Goal: Transaction & Acquisition: Purchase product/service

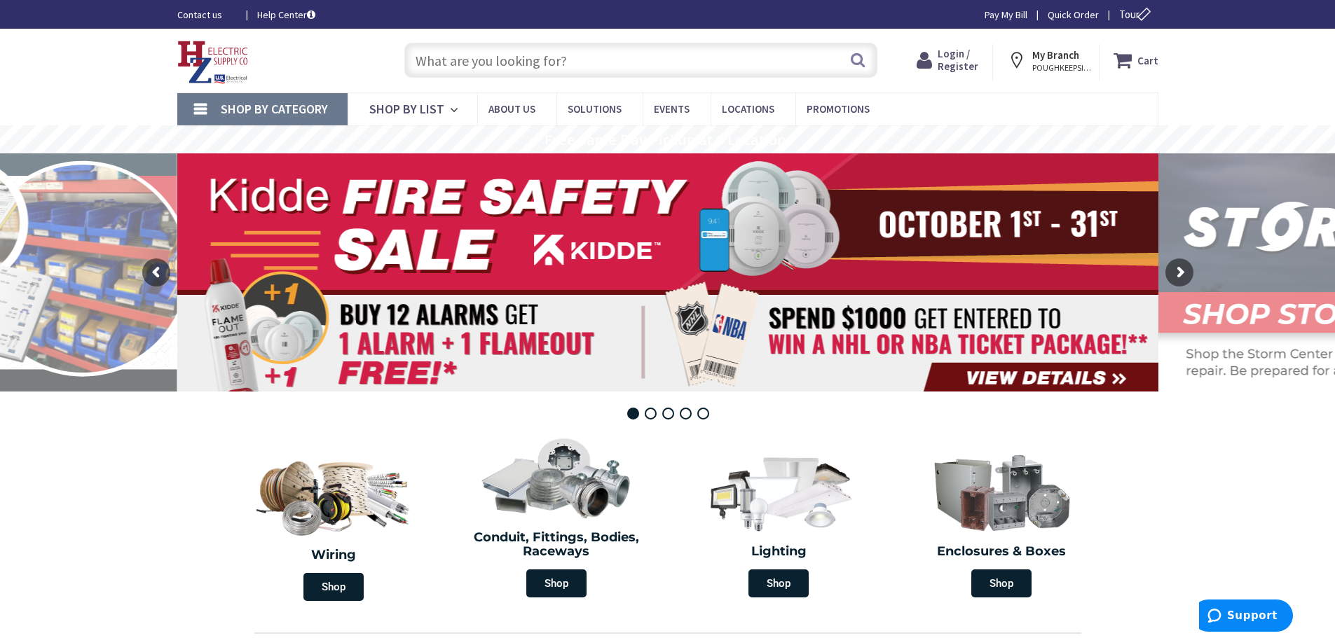
click at [502, 57] on input "text" at bounding box center [640, 60] width 473 height 35
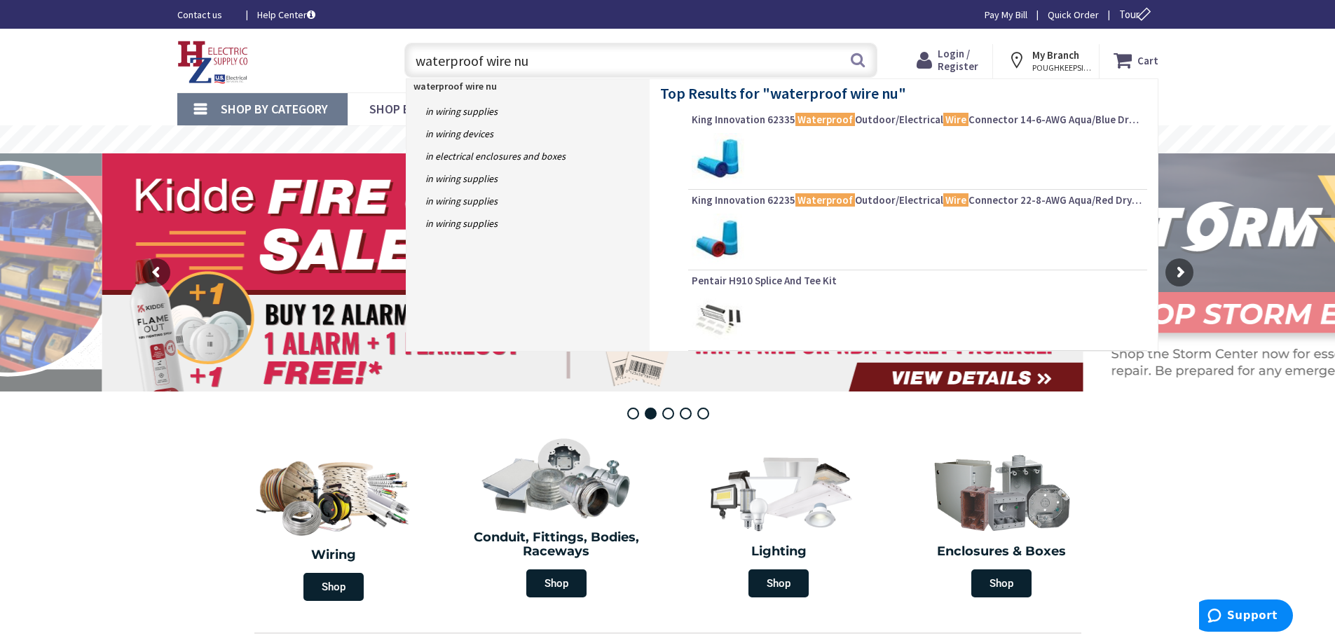
type input "waterproof wire nut"
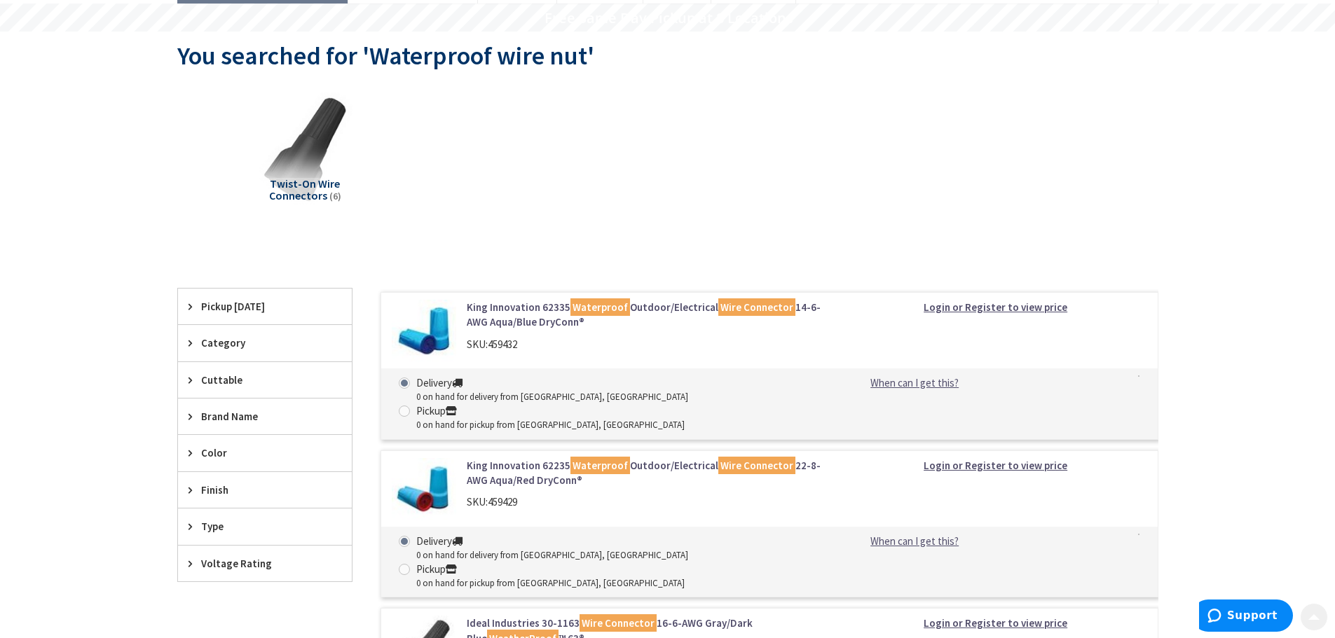
scroll to position [140, 0]
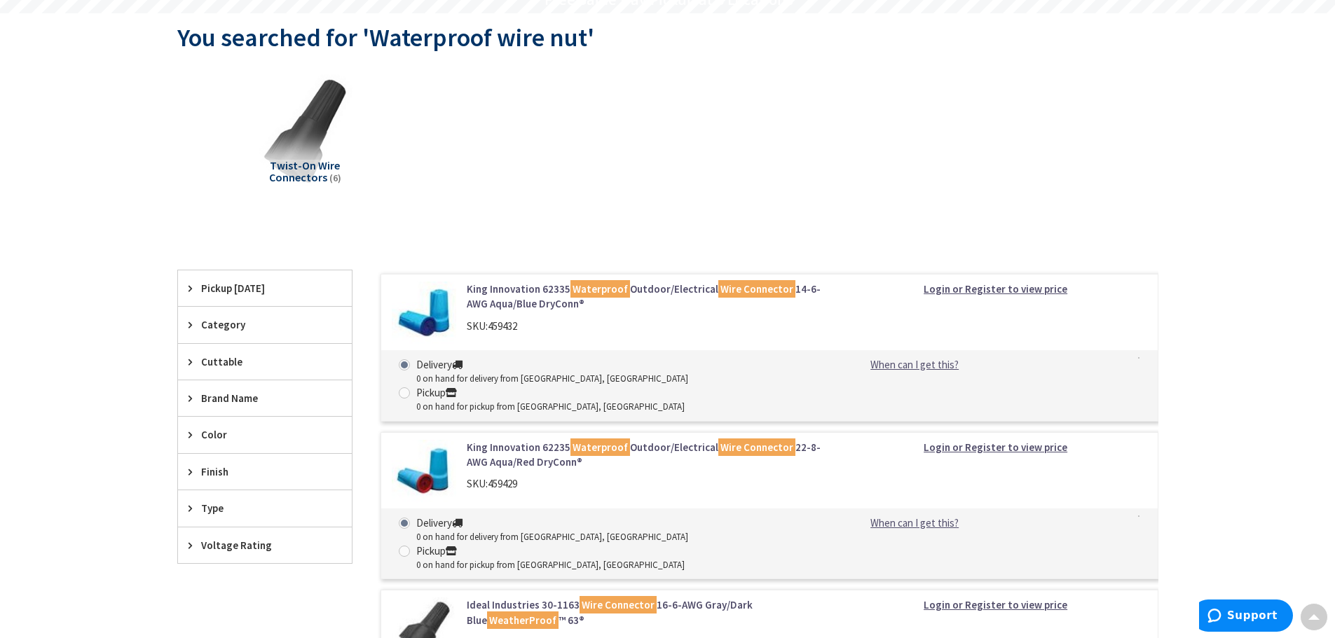
click at [935, 287] on strong "Login or Register to view price" at bounding box center [995, 288] width 144 height 13
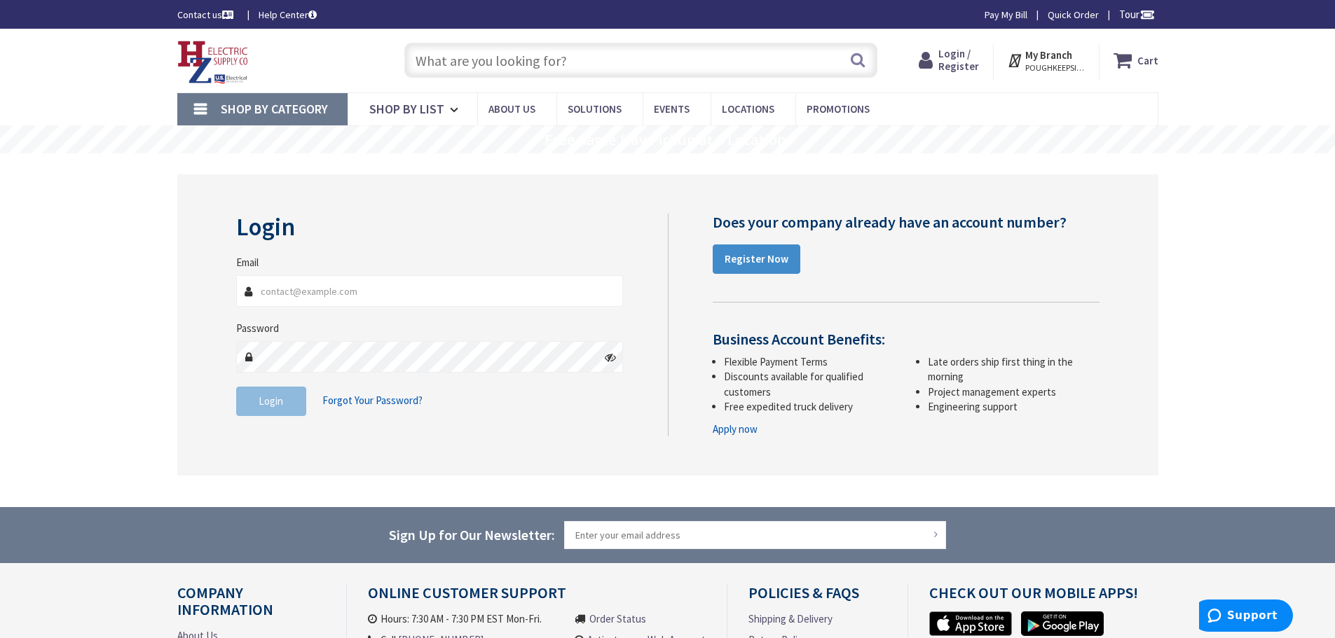
type input "tbilyeu@vistaelectric.com"
click at [266, 402] on span "Login" at bounding box center [271, 400] width 25 height 13
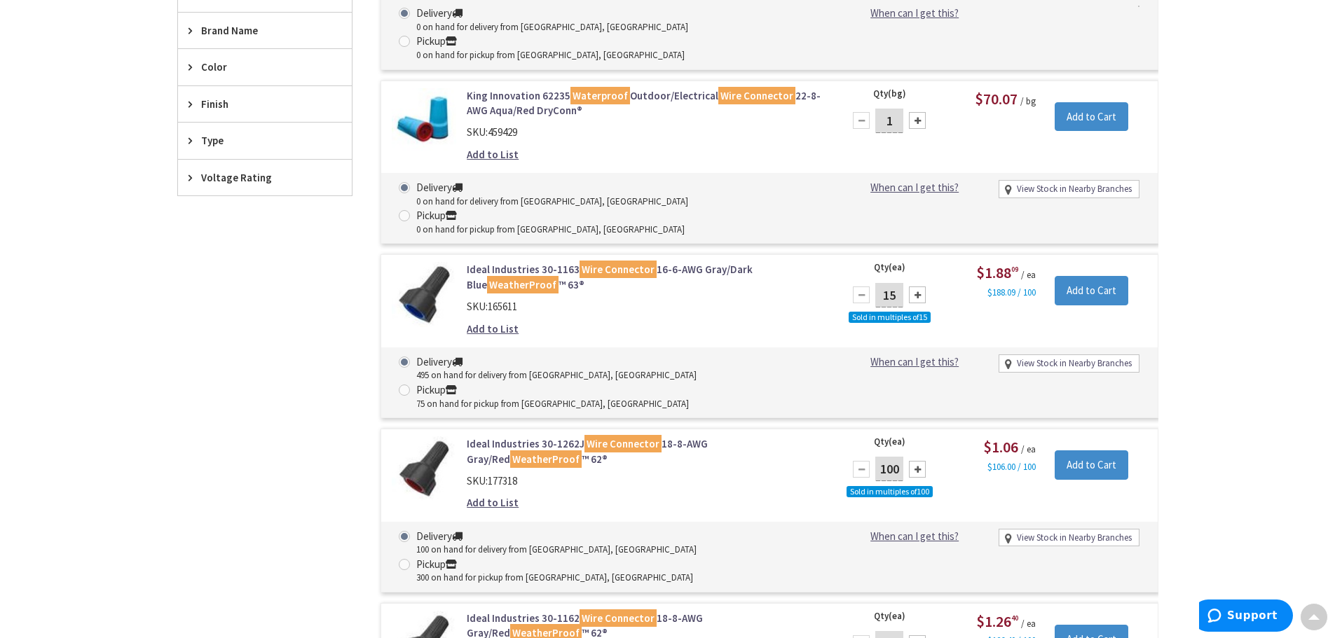
scroll to position [536, 0]
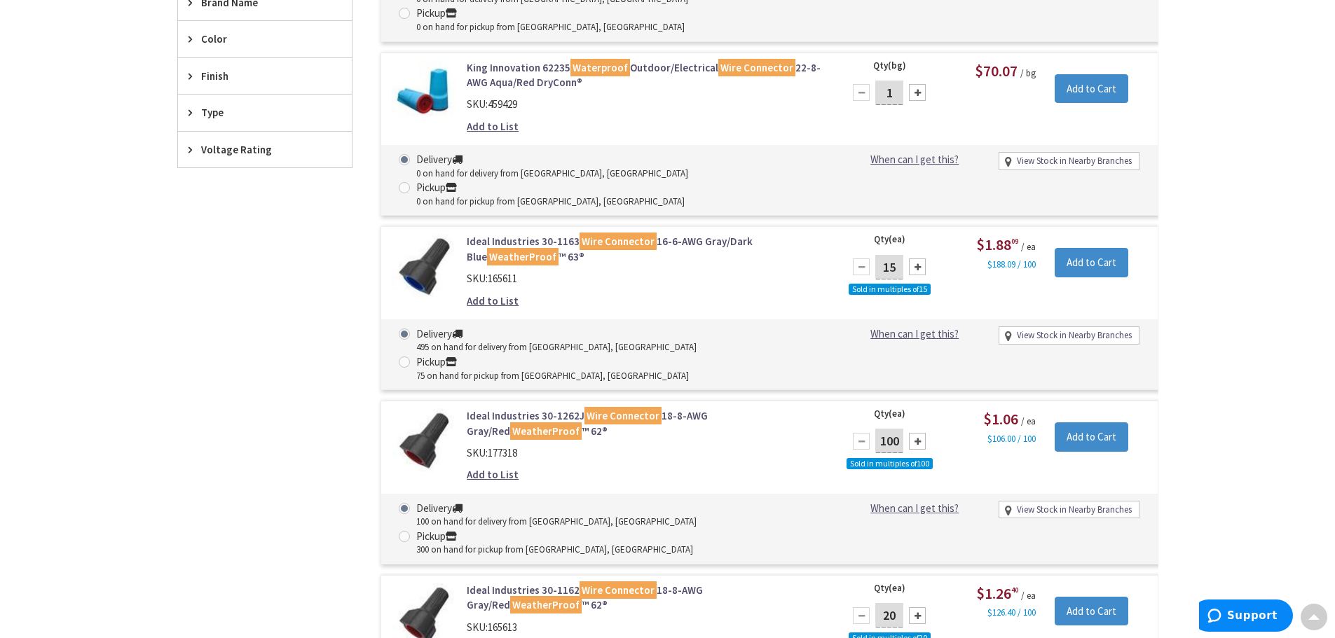
click at [539, 234] on link "Ideal Industries 30-1163 Wire Connector 16-6-AWG Gray/Dark Blue WeatherProof ™ …" at bounding box center [645, 249] width 357 height 30
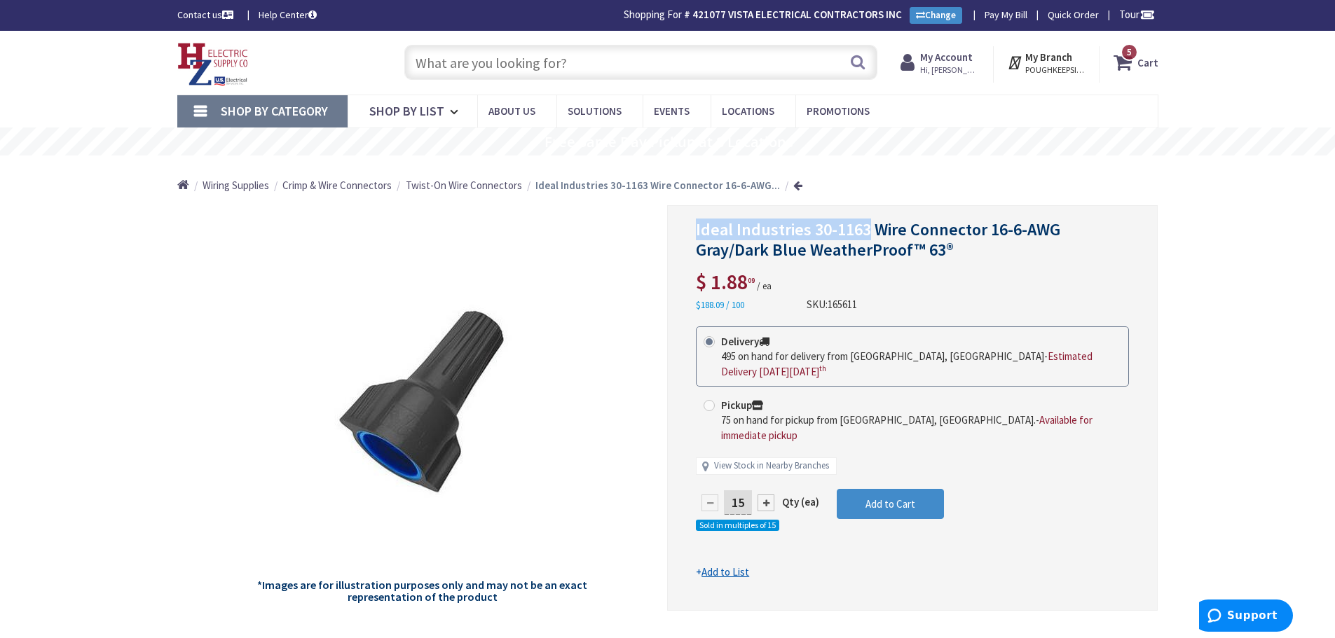
drag, startPoint x: 868, startPoint y: 227, endPoint x: 690, endPoint y: 235, distance: 178.1
click at [690, 235] on div "Ideal Industries 30-1163 Wire Connector 16-6-AWG Gray/Dark Blue WeatherProof™ 6…" at bounding box center [912, 408] width 490 height 406
copy span "Ideal Industries 30-1163"
